Goal: Task Accomplishment & Management: Manage account settings

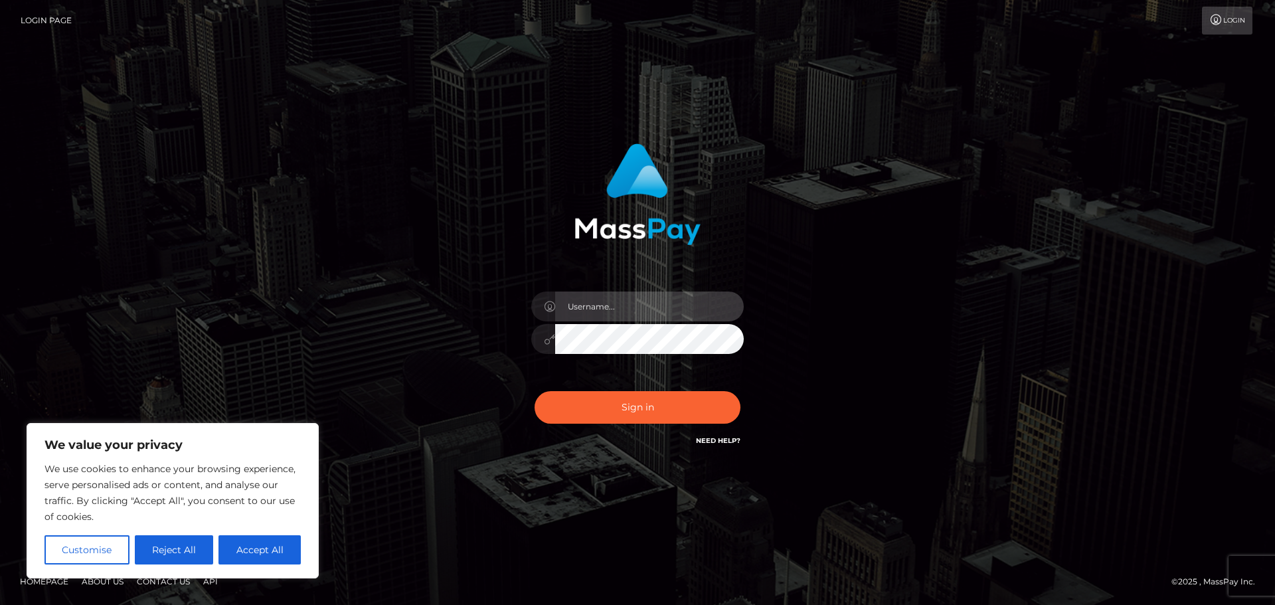
click at [659, 301] on input "text" at bounding box center [649, 306] width 189 height 30
type input "ally.pacor18@gmail.com"
click at [176, 548] on button "Reject All" at bounding box center [174, 549] width 79 height 29
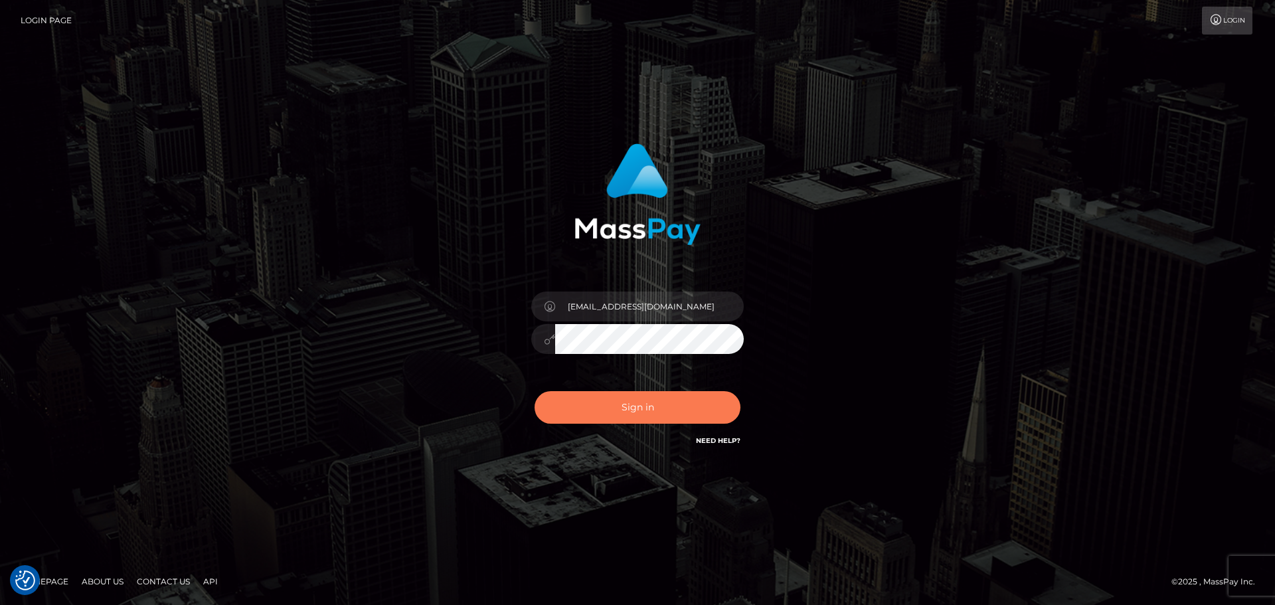
click at [649, 406] on button "Sign in" at bounding box center [637, 407] width 206 height 33
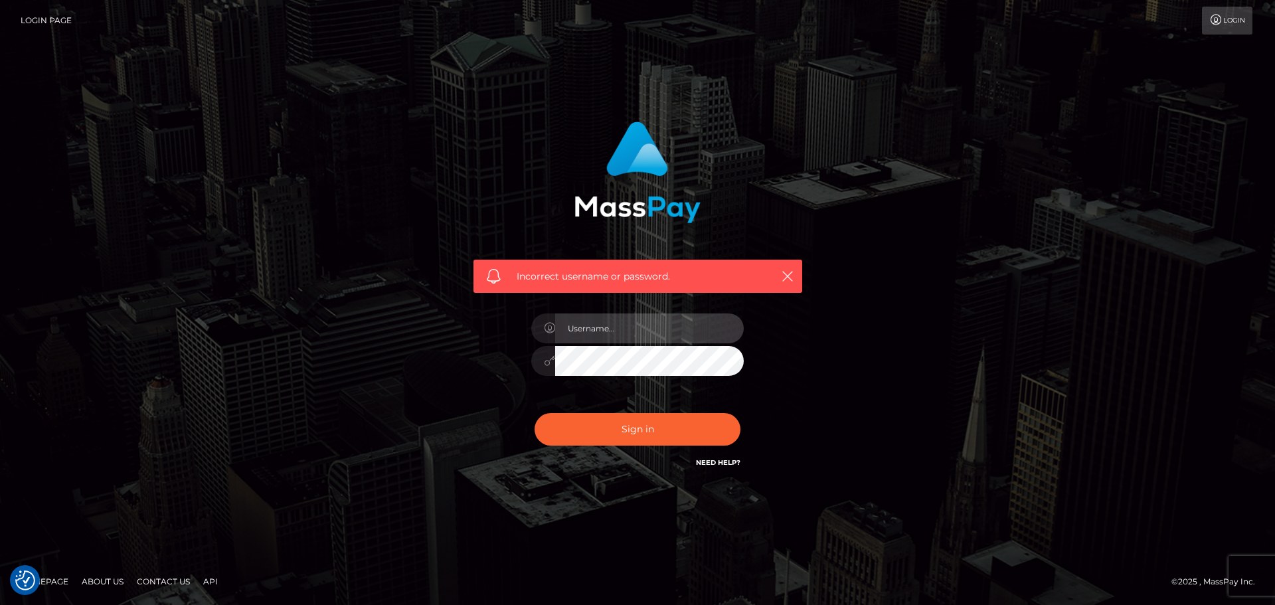
click at [589, 335] on input "text" at bounding box center [649, 328] width 189 height 30
type input "alwaysally1@yahoo.com"
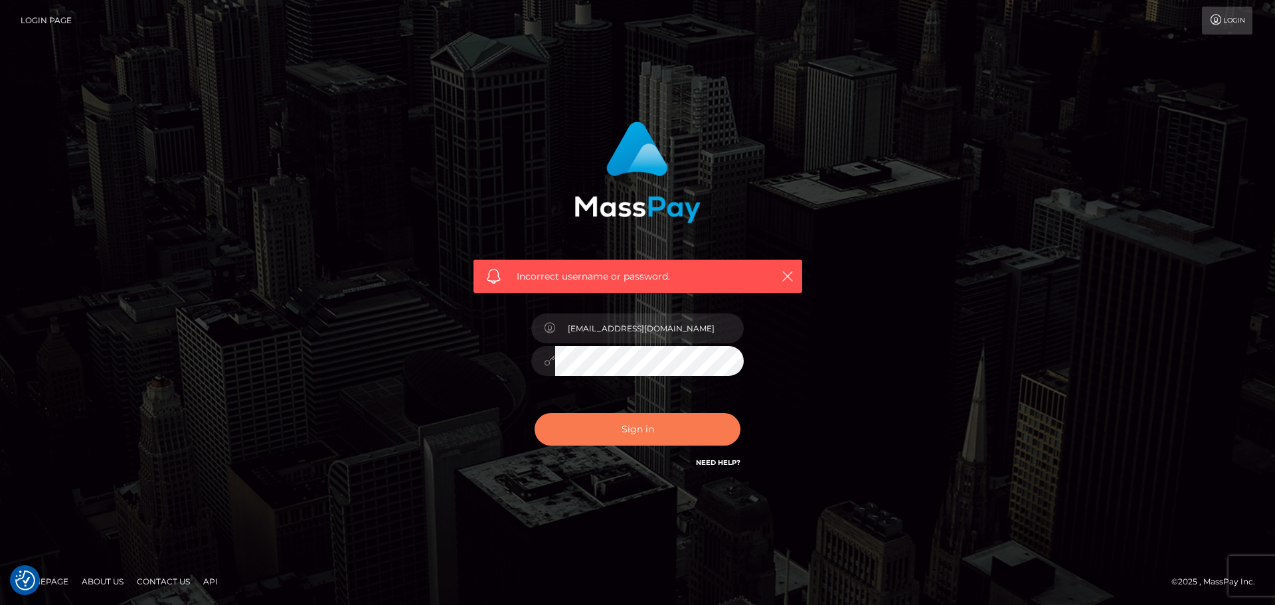
click at [639, 425] on button "Sign in" at bounding box center [637, 429] width 206 height 33
click at [710, 461] on link "Need Help?" at bounding box center [718, 462] width 44 height 9
click at [727, 461] on link "Need Help?" at bounding box center [718, 462] width 44 height 9
click at [724, 461] on link "Need Help?" at bounding box center [718, 462] width 44 height 9
click at [724, 460] on link "Need Help?" at bounding box center [718, 462] width 44 height 9
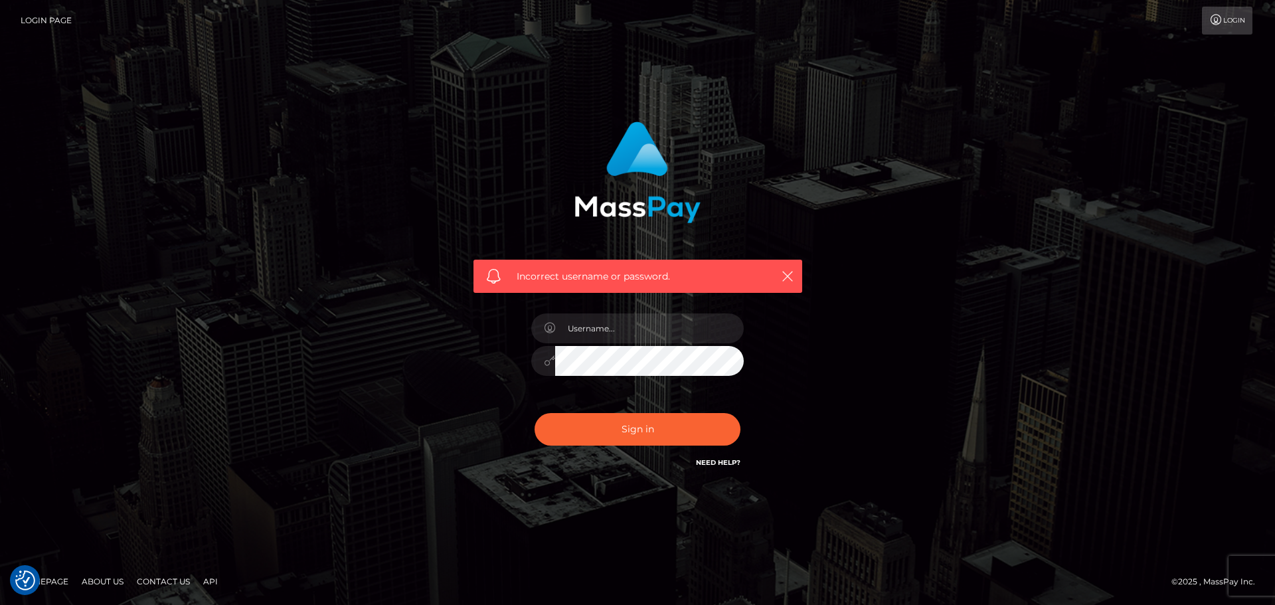
click at [724, 460] on link "Need Help?" at bounding box center [718, 462] width 44 height 9
click at [721, 457] on h6 "Need Help?" at bounding box center [718, 461] width 44 height 11
click at [718, 459] on link "Need Help?" at bounding box center [718, 462] width 44 height 9
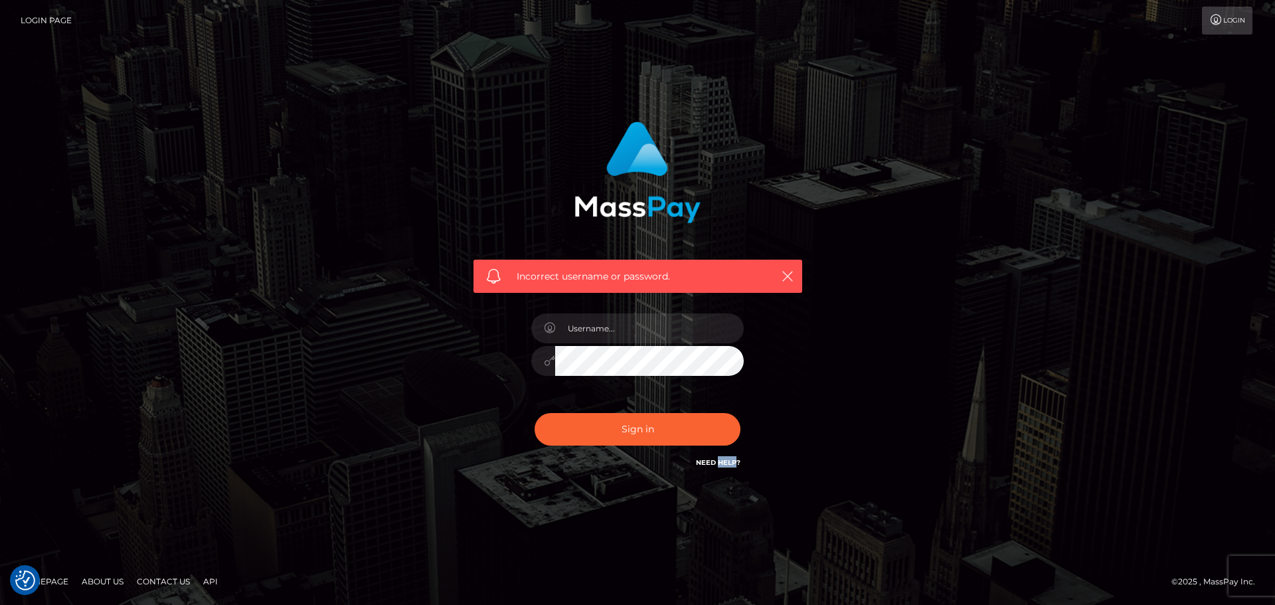
click at [718, 459] on link "Need Help?" at bounding box center [718, 462] width 44 height 9
click at [706, 460] on link "Need Help?" at bounding box center [718, 462] width 44 height 9
click at [779, 277] on button "button" at bounding box center [787, 276] width 17 height 17
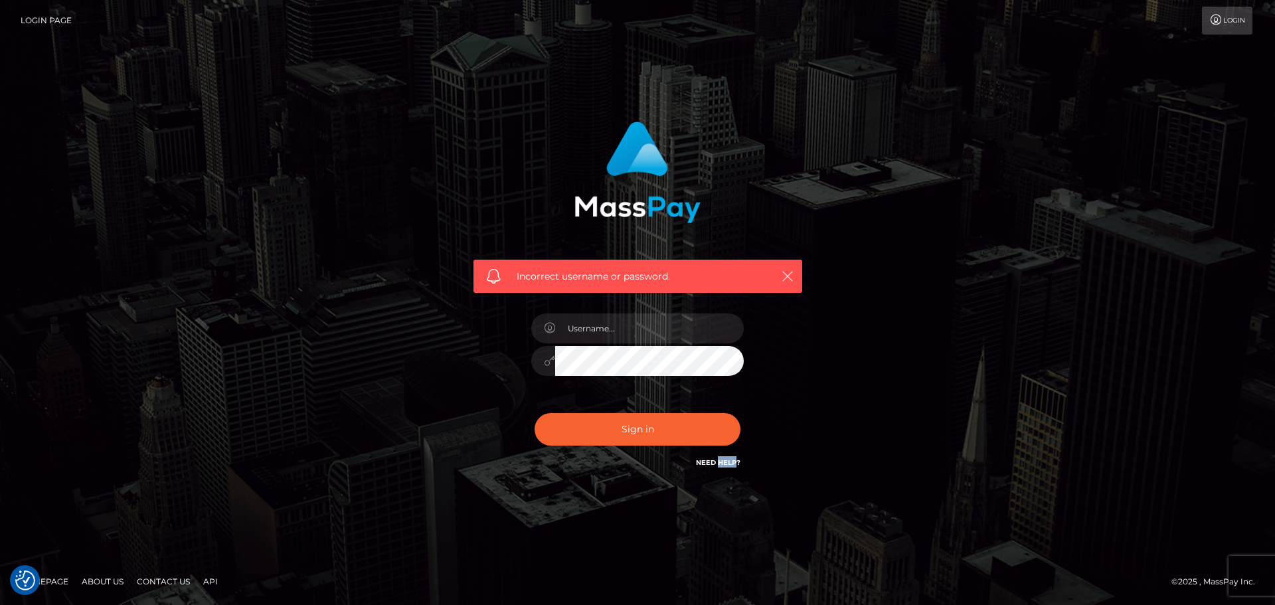
click at [787, 276] on icon "button" at bounding box center [787, 276] width 13 height 13
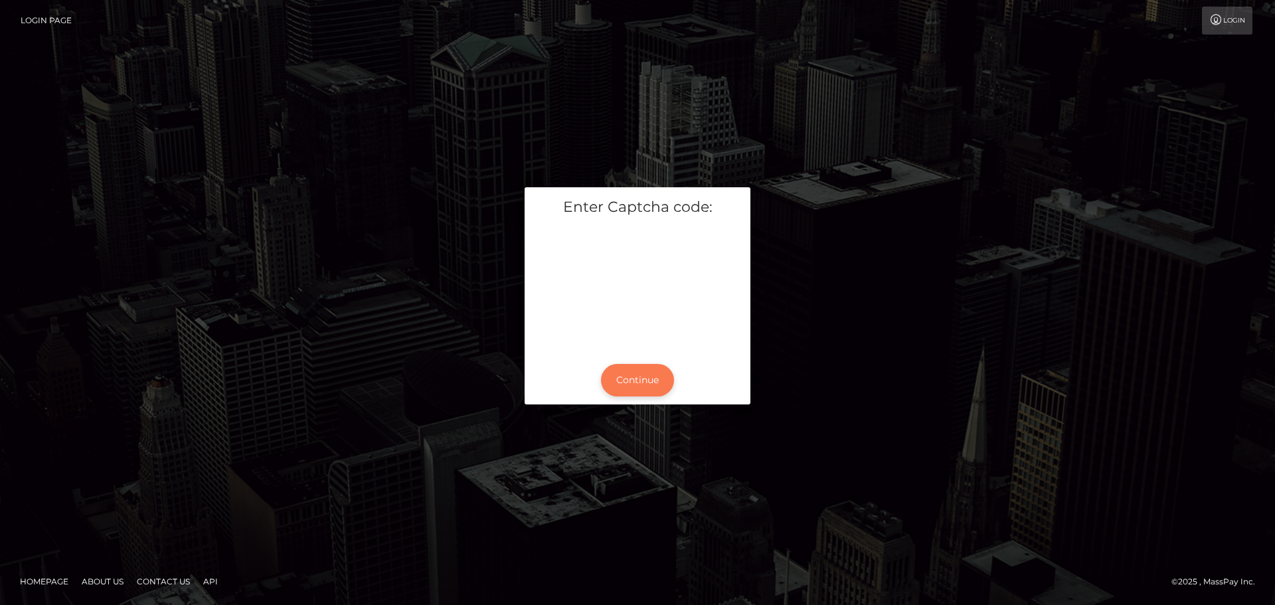
click at [625, 377] on button "Continue" at bounding box center [637, 380] width 73 height 33
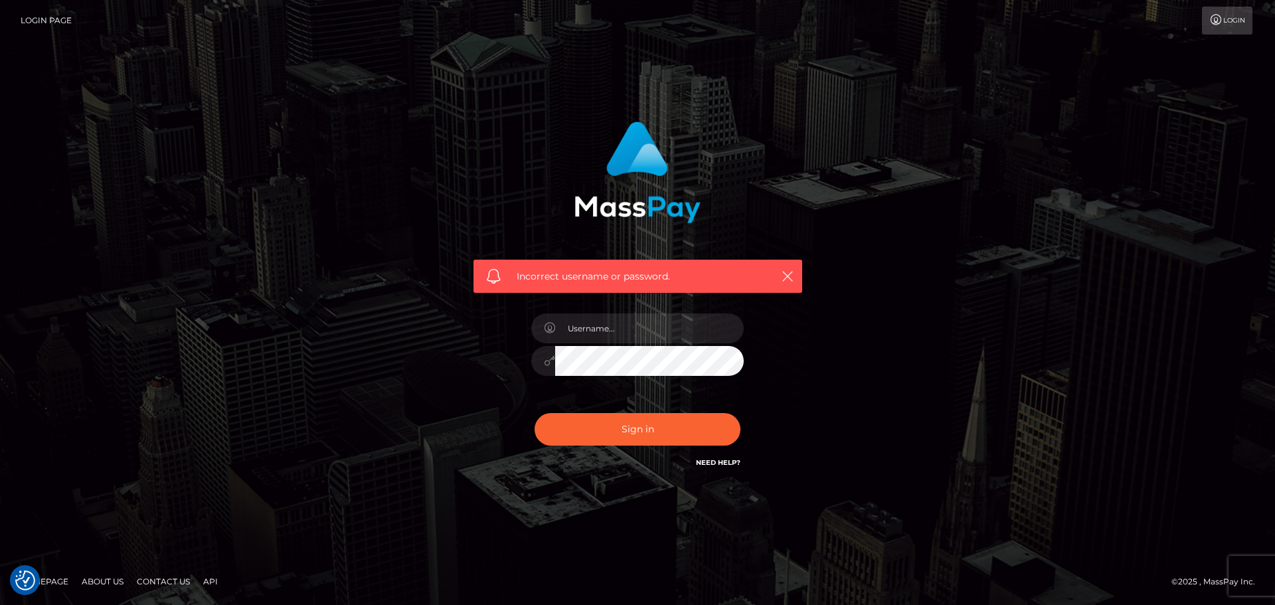
click at [722, 458] on link "Need Help?" at bounding box center [718, 462] width 44 height 9
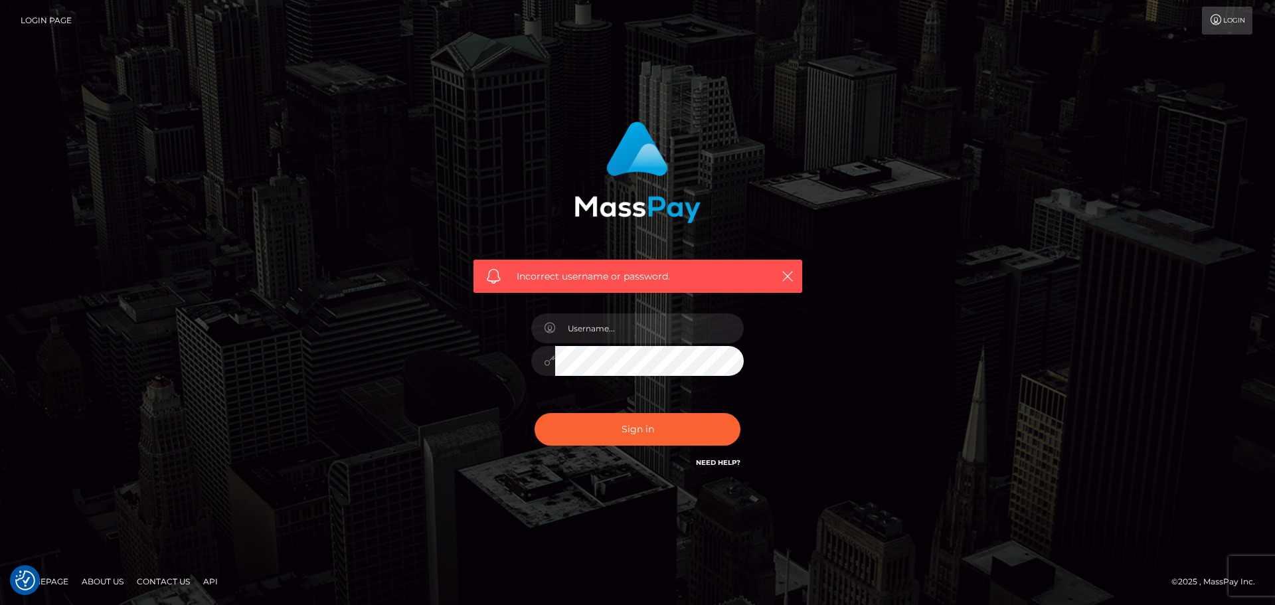
click at [1215, 25] on link "Login" at bounding box center [1226, 21] width 50 height 28
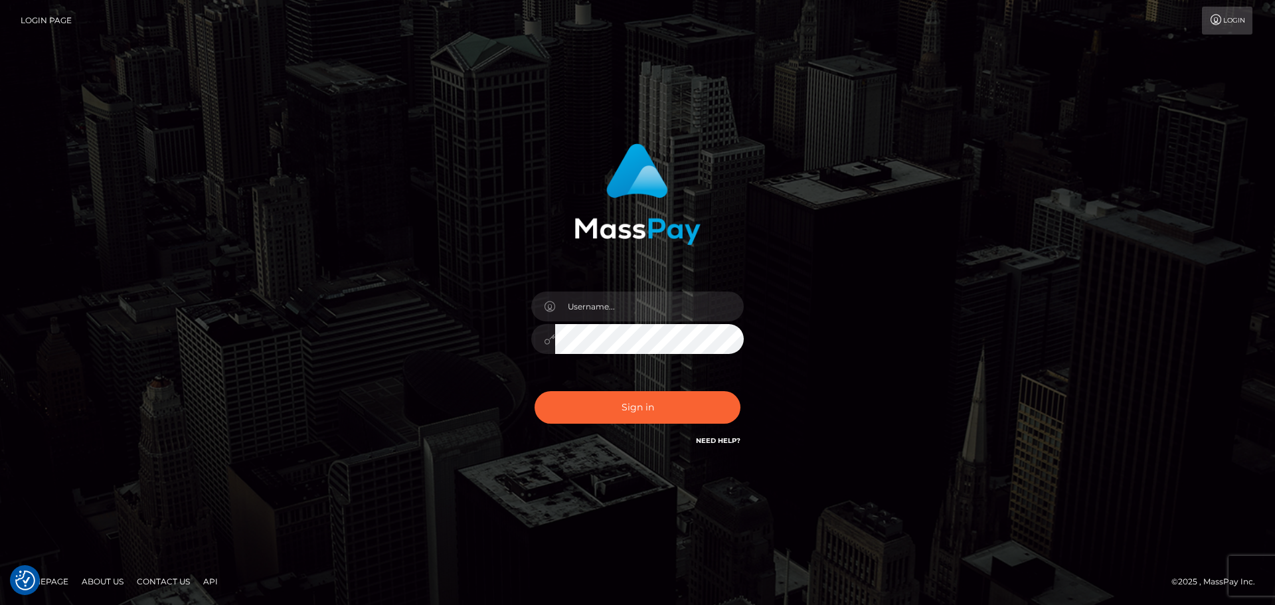
click at [701, 440] on link "Need Help?" at bounding box center [718, 440] width 44 height 9
click at [706, 439] on link "Need Help?" at bounding box center [718, 440] width 44 height 9
click at [707, 436] on link "Need Help?" at bounding box center [718, 440] width 44 height 9
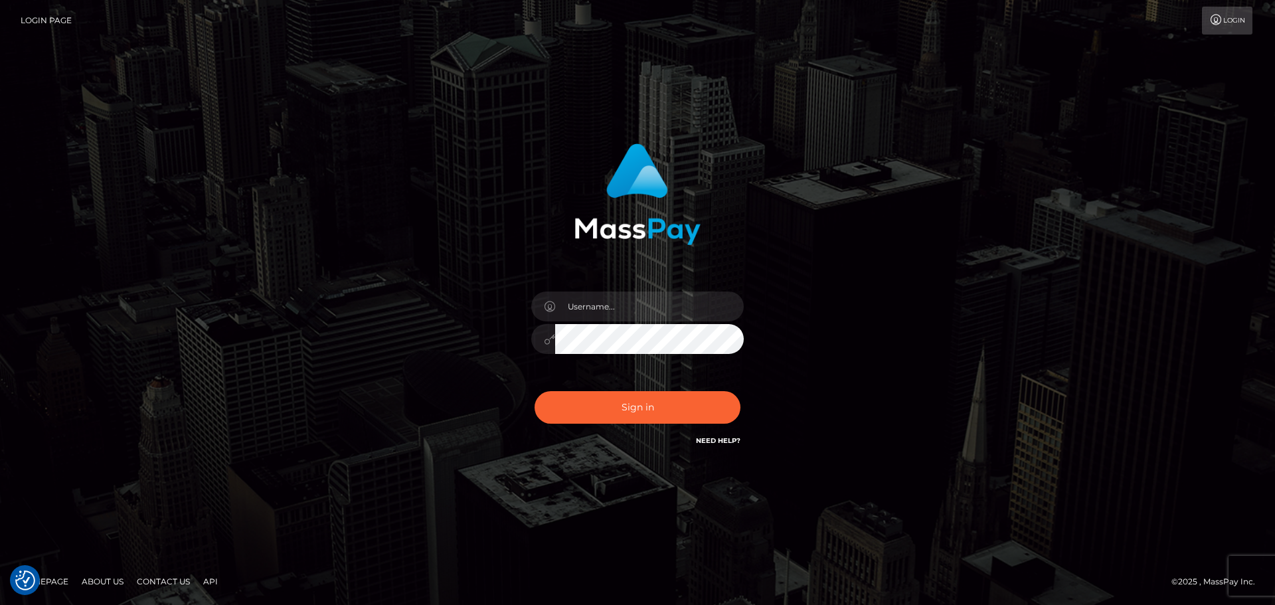
click at [707, 436] on link "Need Help?" at bounding box center [718, 440] width 44 height 9
click at [724, 441] on link "Need Help?" at bounding box center [718, 440] width 44 height 9
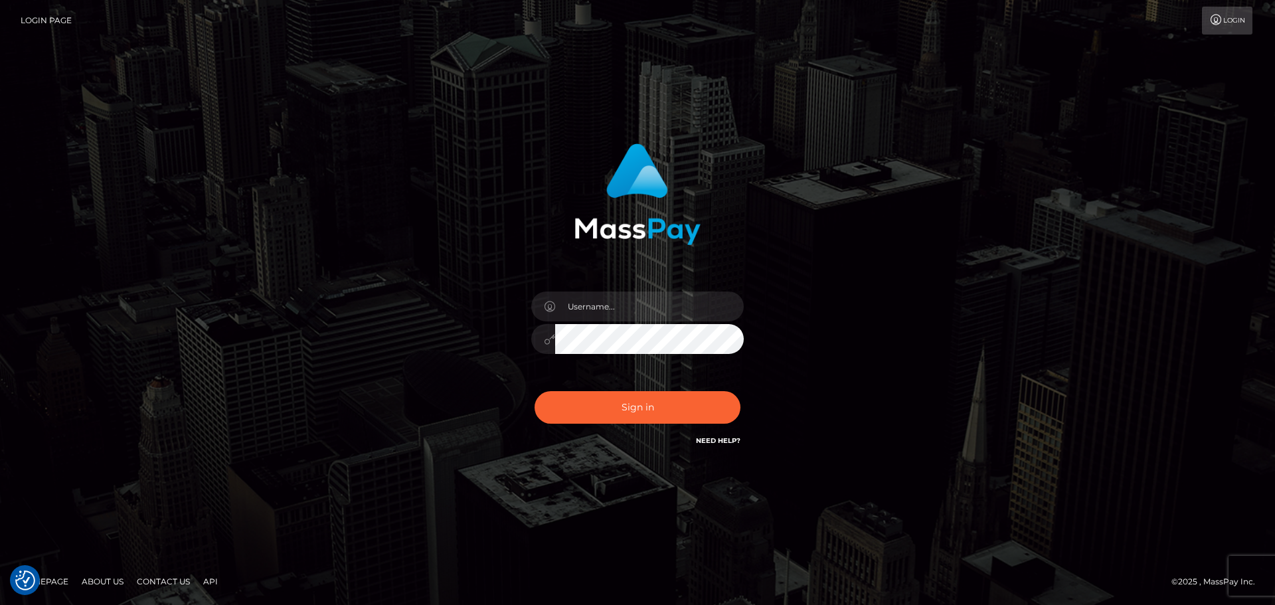
click at [724, 439] on link "Need Help?" at bounding box center [718, 440] width 44 height 9
